Goal: Transaction & Acquisition: Purchase product/service

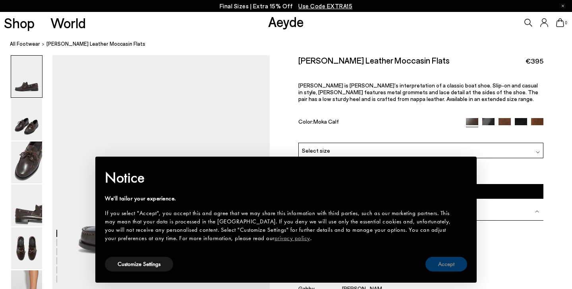
click at [444, 265] on button "Accept" at bounding box center [447, 264] width 42 height 15
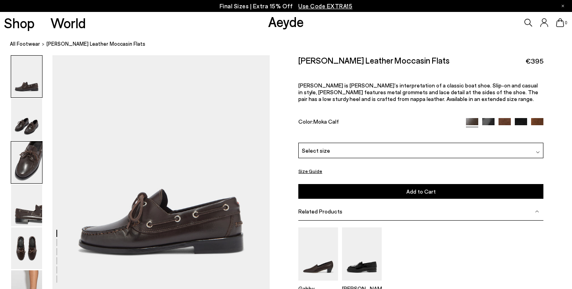
click at [34, 168] on img at bounding box center [26, 162] width 31 height 42
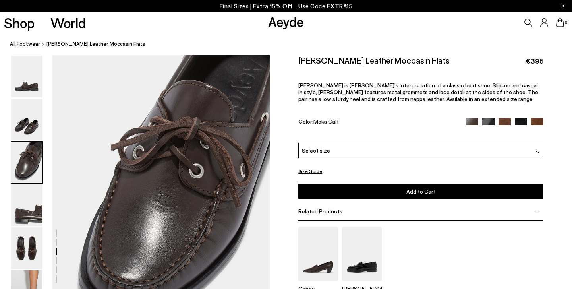
scroll to position [527, 0]
click at [23, 212] on img at bounding box center [26, 205] width 31 height 42
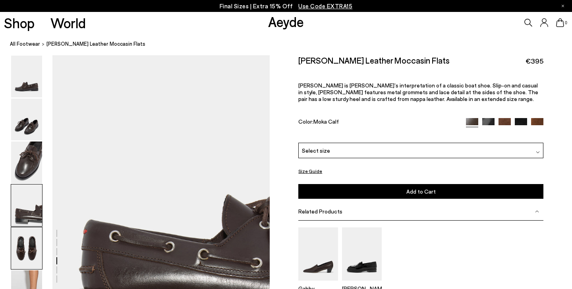
click at [27, 250] on img at bounding box center [26, 248] width 31 height 42
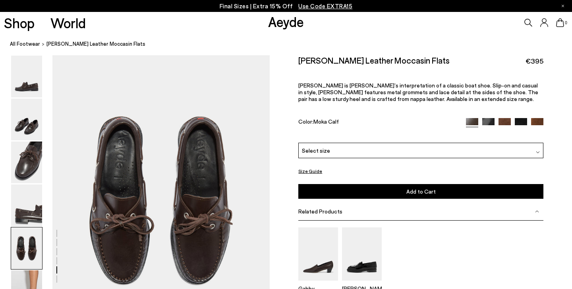
scroll to position [1109, 0]
click at [25, 112] on img at bounding box center [26, 120] width 31 height 42
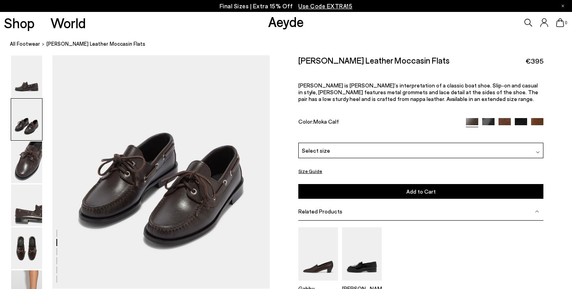
scroll to position [296, 0]
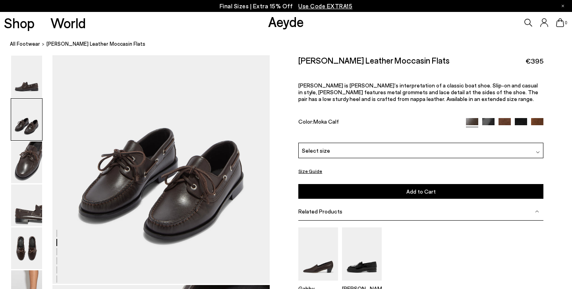
click at [356, 143] on div "Select size" at bounding box center [420, 150] width 245 height 15
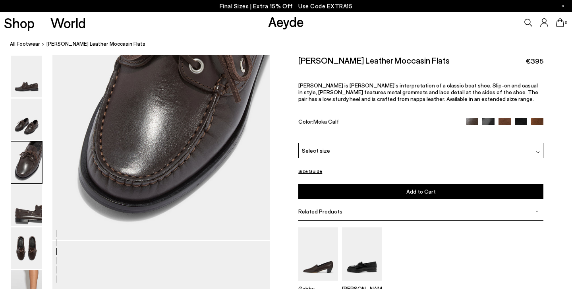
scroll to position [654, 0]
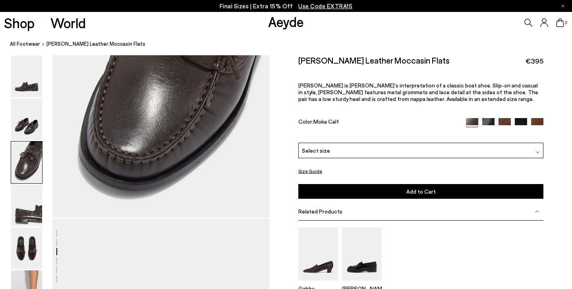
click at [420, 227] on div "Gabby Leon" at bounding box center [420, 262] width 245 height 71
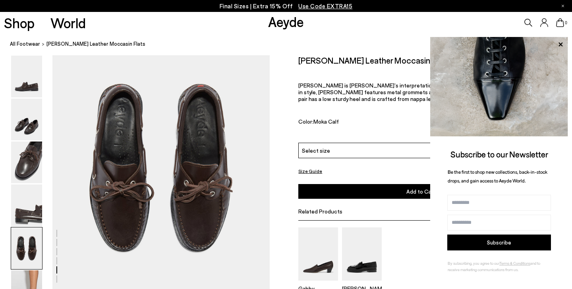
scroll to position [1130, 0]
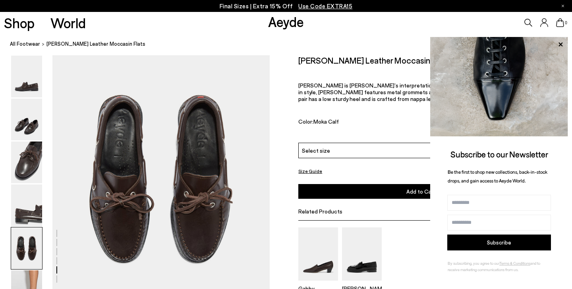
click at [388, 99] on div "Harris Leather Moccasin Flats €395 Harris is Aeyde’s interpretation of a classi…" at bounding box center [420, 98] width 245 height 87
click at [562, 41] on icon at bounding box center [560, 44] width 10 height 10
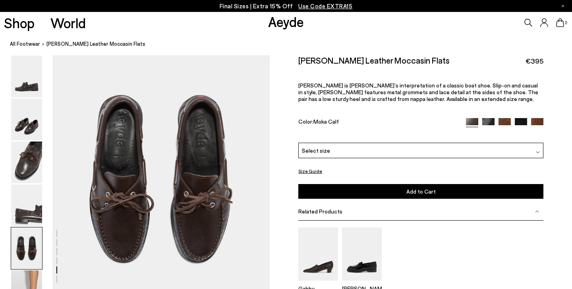
click at [505, 118] on img at bounding box center [505, 124] width 12 height 12
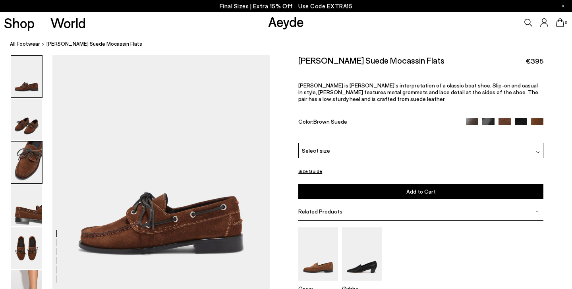
click at [30, 157] on img at bounding box center [26, 162] width 31 height 42
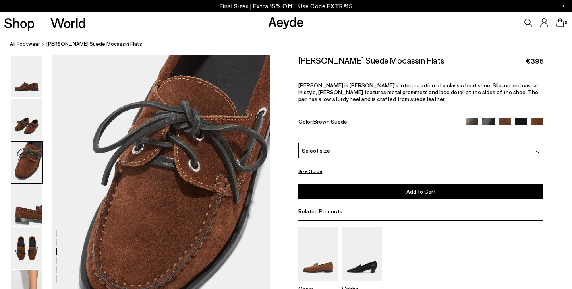
scroll to position [527, 0]
click at [25, 207] on img at bounding box center [26, 205] width 31 height 42
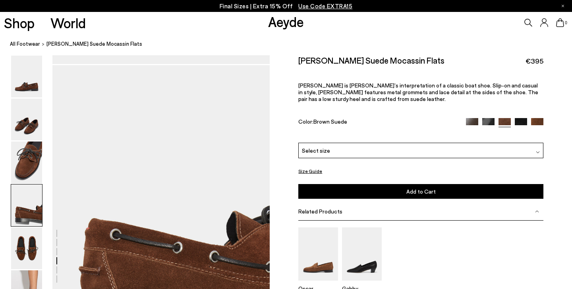
scroll to position [818, 0]
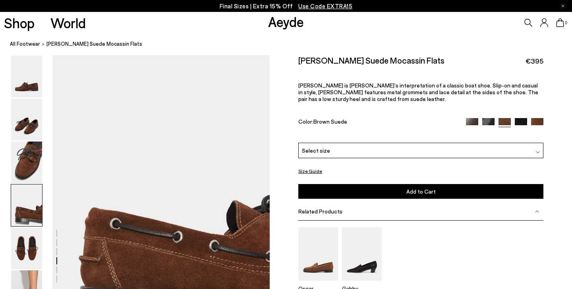
click at [522, 118] on img at bounding box center [521, 124] width 12 height 12
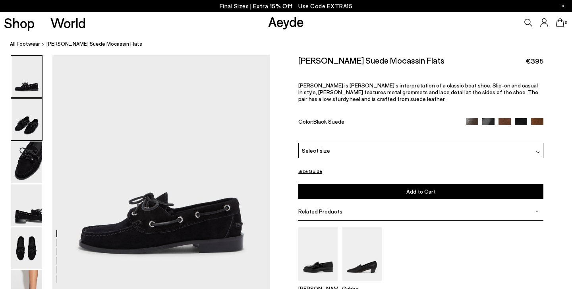
click at [33, 119] on img at bounding box center [26, 120] width 31 height 42
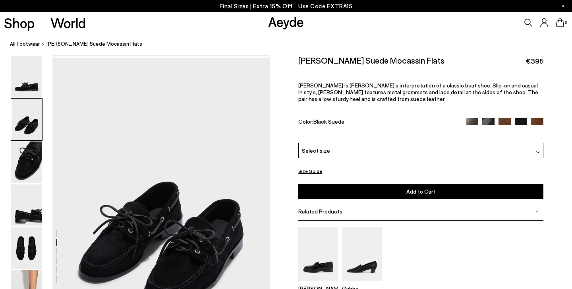
scroll to position [236, 0]
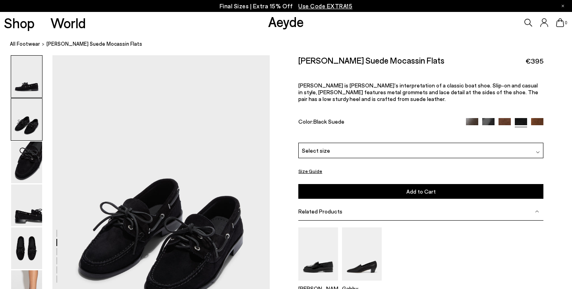
click at [23, 83] on img at bounding box center [26, 77] width 31 height 42
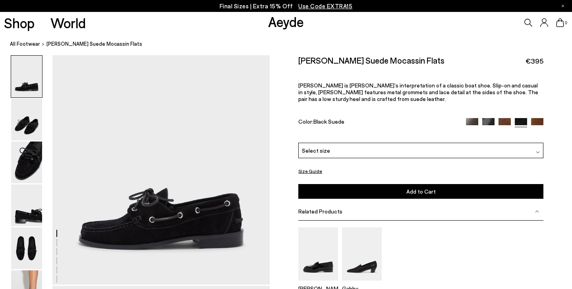
scroll to position [0, 0]
